Goal: Task Accomplishment & Management: Use online tool/utility

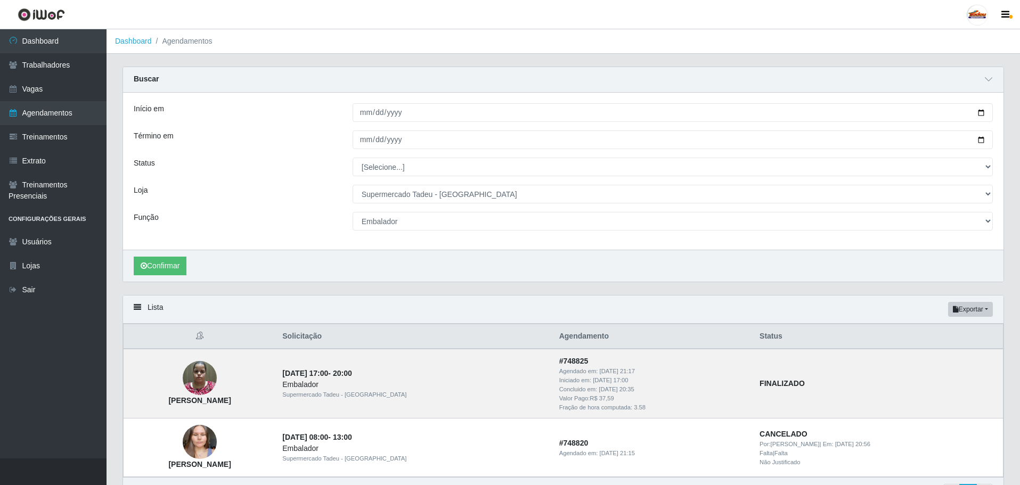
select select "195"
select select "1"
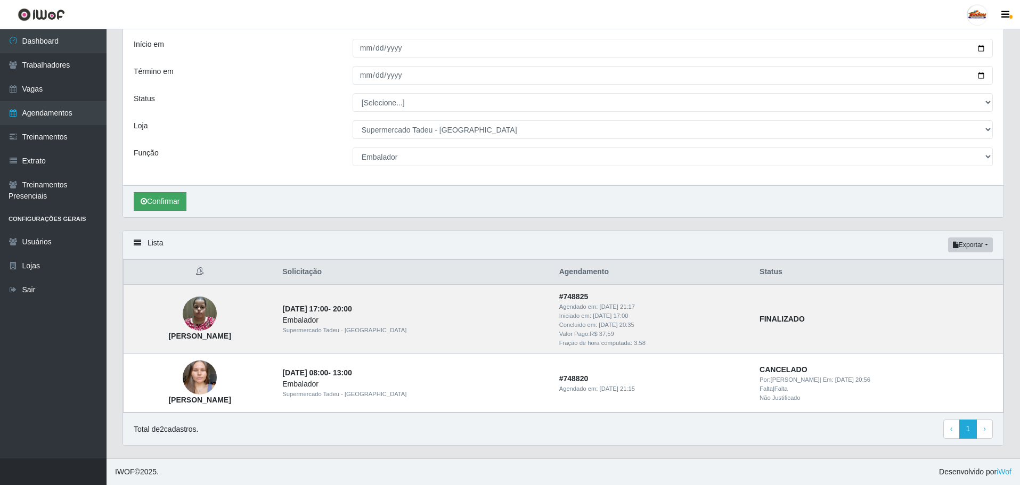
click at [151, 205] on button "Confirmar" at bounding box center [160, 201] width 53 height 19
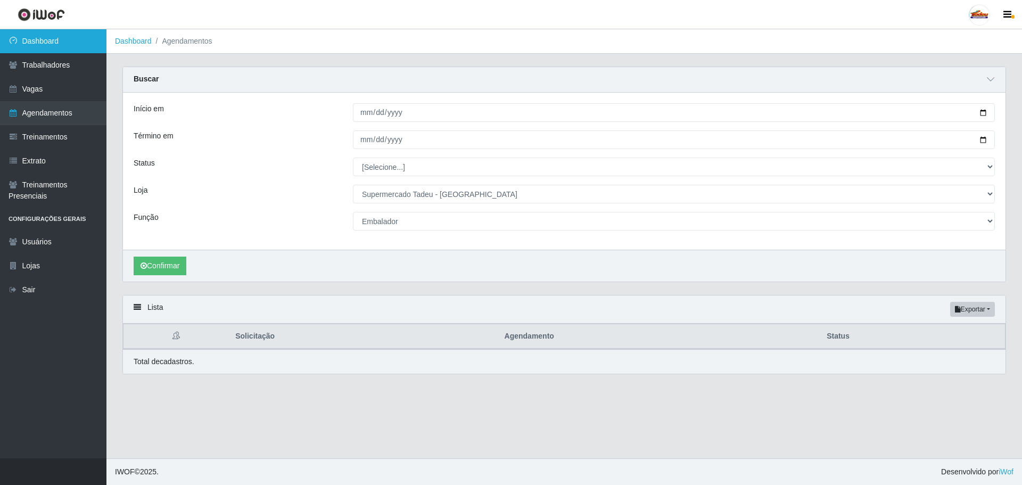
click at [60, 35] on link "Dashboard" at bounding box center [53, 41] width 106 height 24
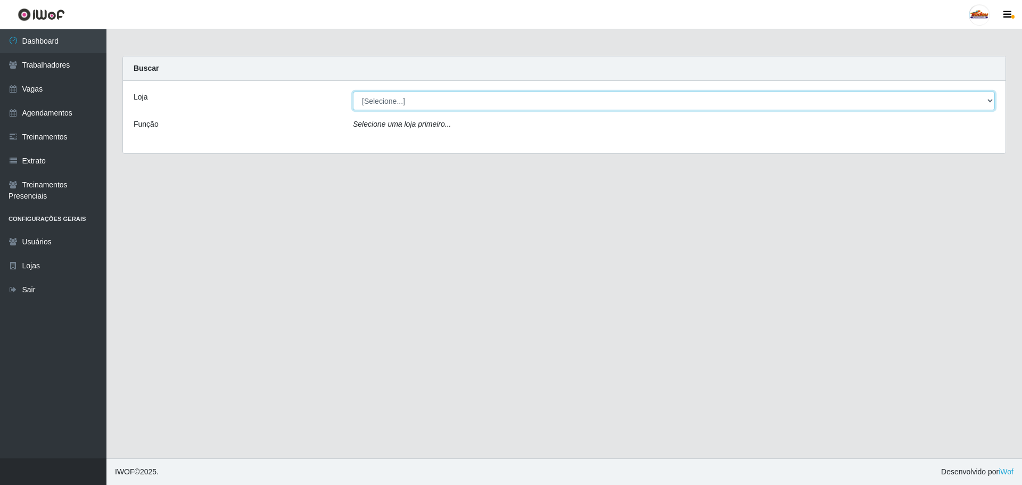
click at [405, 95] on select "[Selecione...] Supermercado Tadeu - [GEOGRAPHIC_DATA]" at bounding box center [674, 101] width 642 height 19
click at [353, 92] on select "[Selecione...] Supermercado Tadeu - [GEOGRAPHIC_DATA]" at bounding box center [674, 101] width 642 height 19
click at [398, 104] on select "[Selecione...] Supermercado Tadeu - [GEOGRAPHIC_DATA]" at bounding box center [674, 101] width 642 height 19
select select "195"
click at [353, 92] on select "[Selecione...] Supermercado Tadeu - [GEOGRAPHIC_DATA]" at bounding box center [674, 101] width 642 height 19
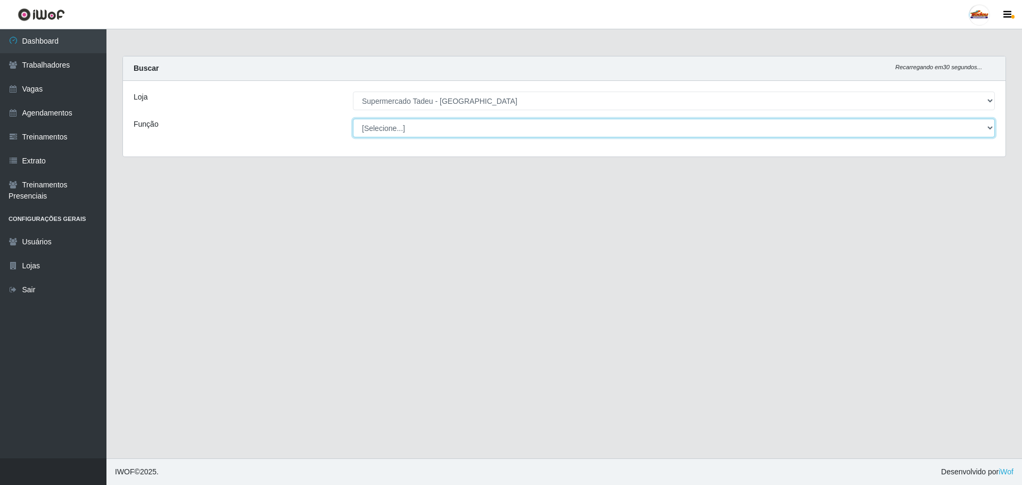
click at [395, 134] on select "[Selecione...] ASG ASG + ASG ++ Auxiliar de Estacionamento Auxiliar de Estacion…" at bounding box center [674, 128] width 642 height 19
click at [395, 129] on select "[Selecione...] ASG ASG + ASG ++ Auxiliar de Estacionamento Auxiliar de Estacion…" at bounding box center [674, 128] width 642 height 19
select select "1"
click at [353, 119] on select "[Selecione...] ASG ASG + ASG ++ Auxiliar de Estacionamento Auxiliar de Estacion…" at bounding box center [674, 128] width 642 height 19
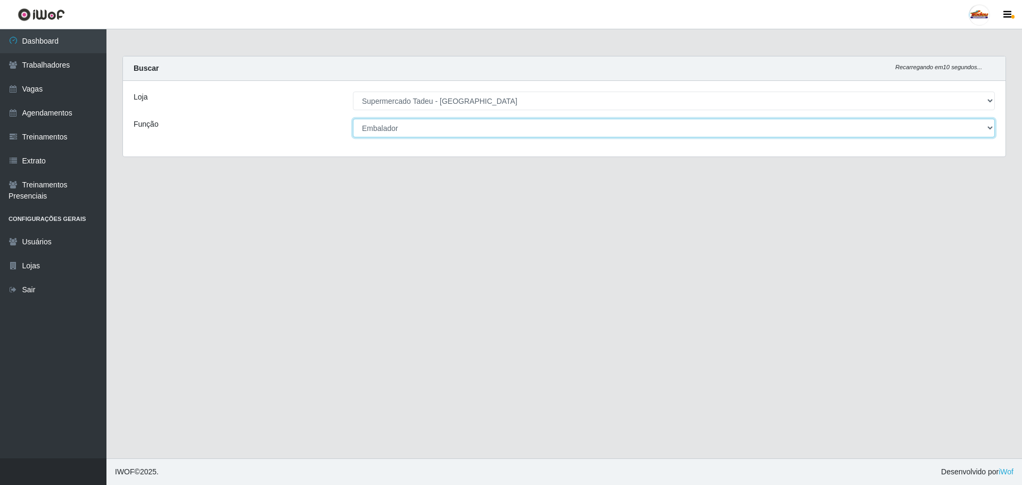
click at [371, 129] on select "[Selecione...] ASG ASG + ASG ++ Auxiliar de Estacionamento Auxiliar de Estacion…" at bounding box center [674, 128] width 642 height 19
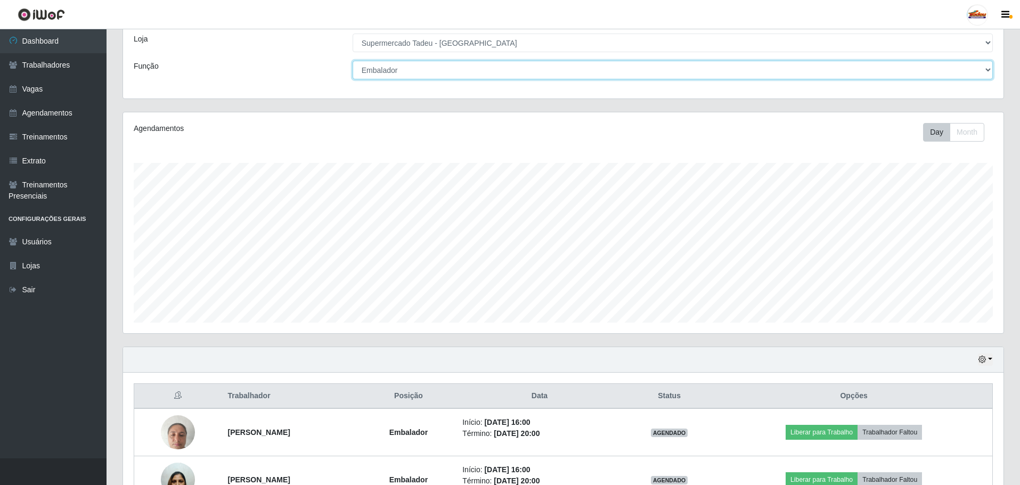
scroll to position [127, 0]
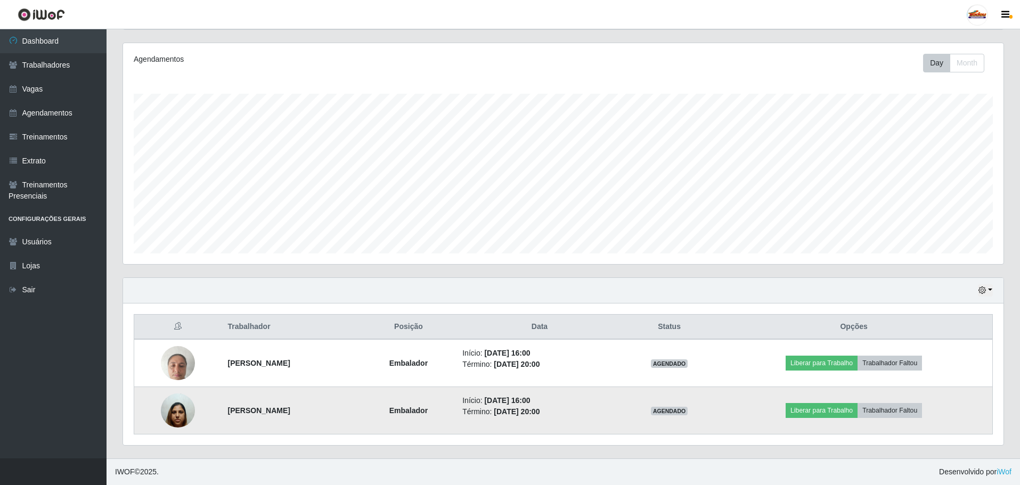
drag, startPoint x: 226, startPoint y: 371, endPoint x: 293, endPoint y: 409, distance: 76.8
click at [290, 409] on tbody "[PERSON_NAME] Embalador Início: [DATE] 16:00 Término: [DATE] 20:00 AGENDADO Lib…" at bounding box center [563, 386] width 858 height 95
click at [293, 409] on td "[PERSON_NAME]" at bounding box center [290, 410] width 139 height 47
